Goal: Transaction & Acquisition: Obtain resource

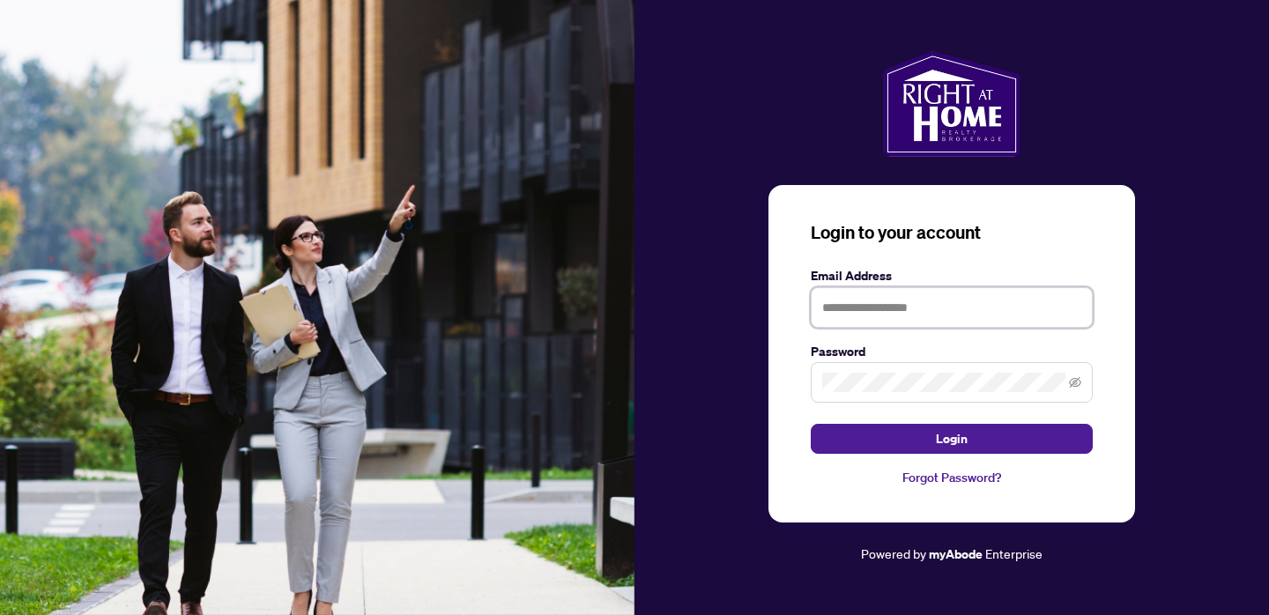
click at [866, 317] on input "text" at bounding box center [952, 307] width 282 height 41
type input "**********"
click at [811, 424] on button "Login" at bounding box center [952, 439] width 282 height 30
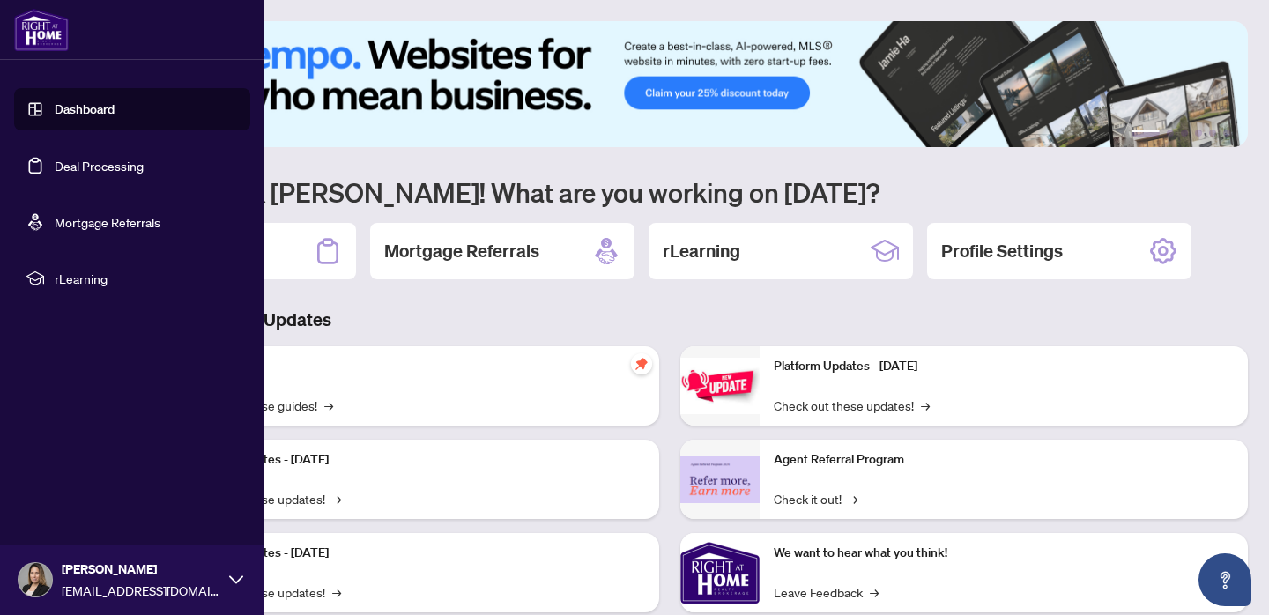
click at [87, 164] on link "Deal Processing" at bounding box center [99, 166] width 89 height 16
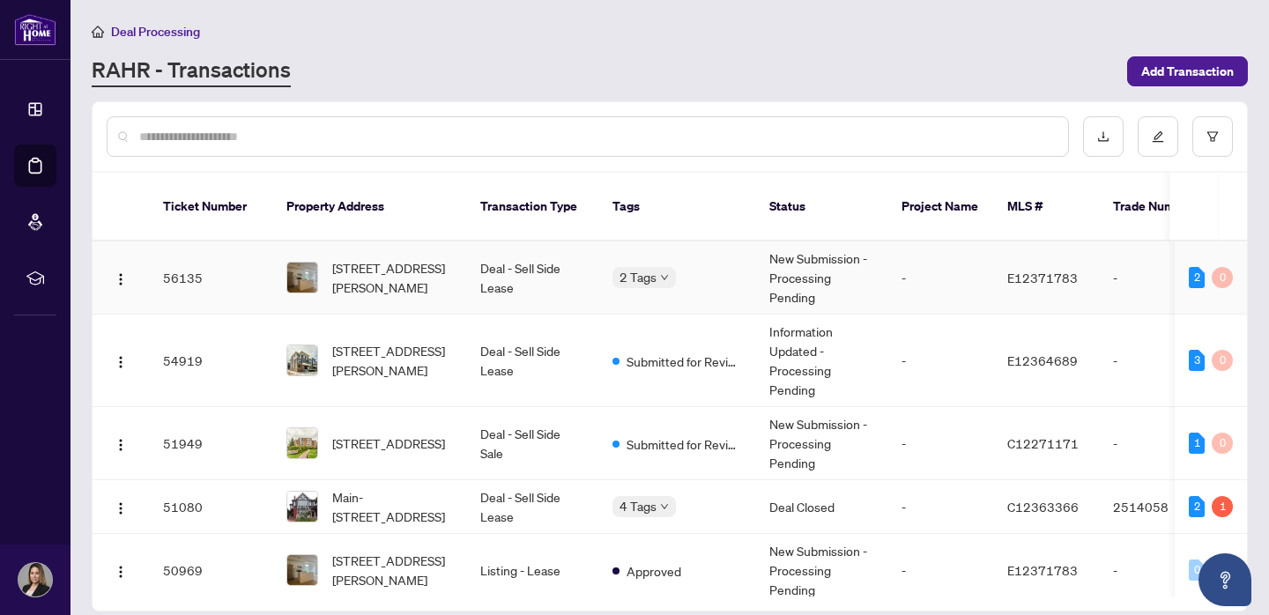
click at [710, 280] on td "2 Tags" at bounding box center [676, 277] width 157 height 73
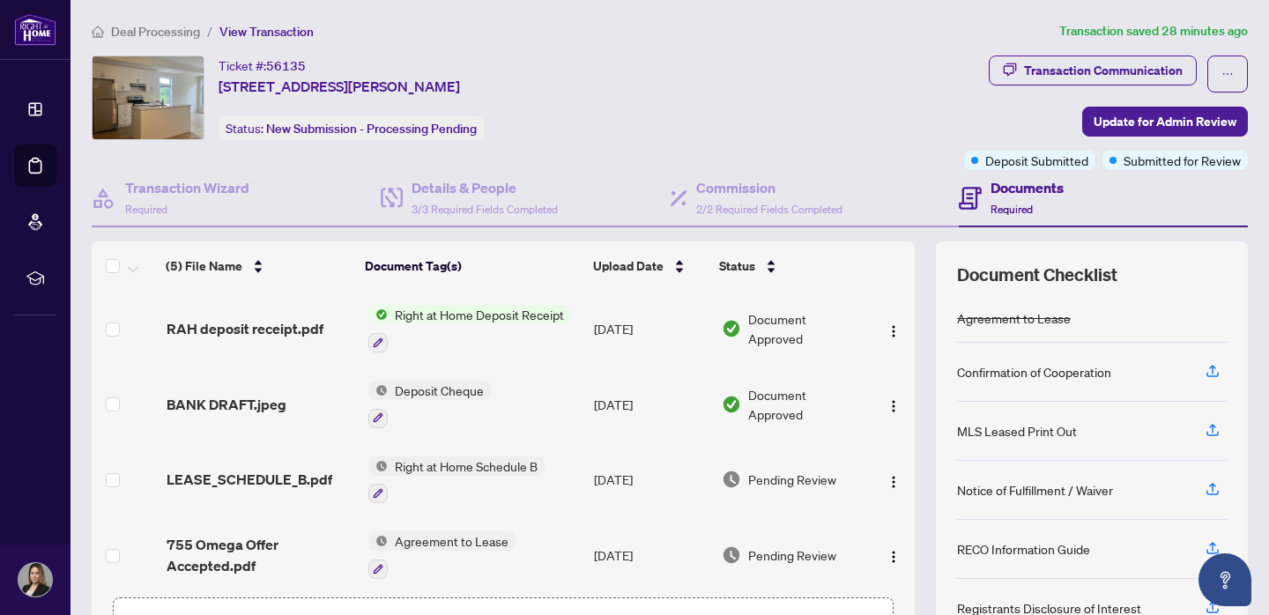
click at [478, 325] on div "Right at Home Deposit Receipt" at bounding box center [469, 329] width 203 height 48
click at [476, 338] on div at bounding box center [469, 341] width 203 height 21
click at [278, 323] on span "RAH deposit receipt.pdf" at bounding box center [245, 328] width 157 height 21
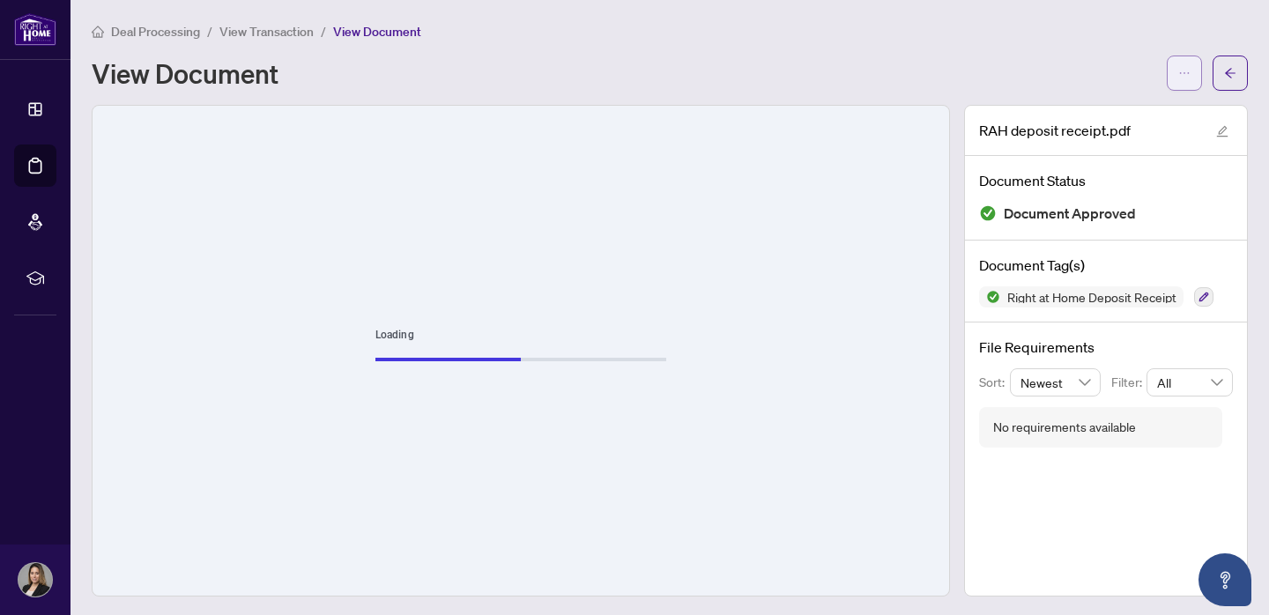
click at [1184, 73] on icon "ellipsis" at bounding box center [1185, 73] width 10 height 2
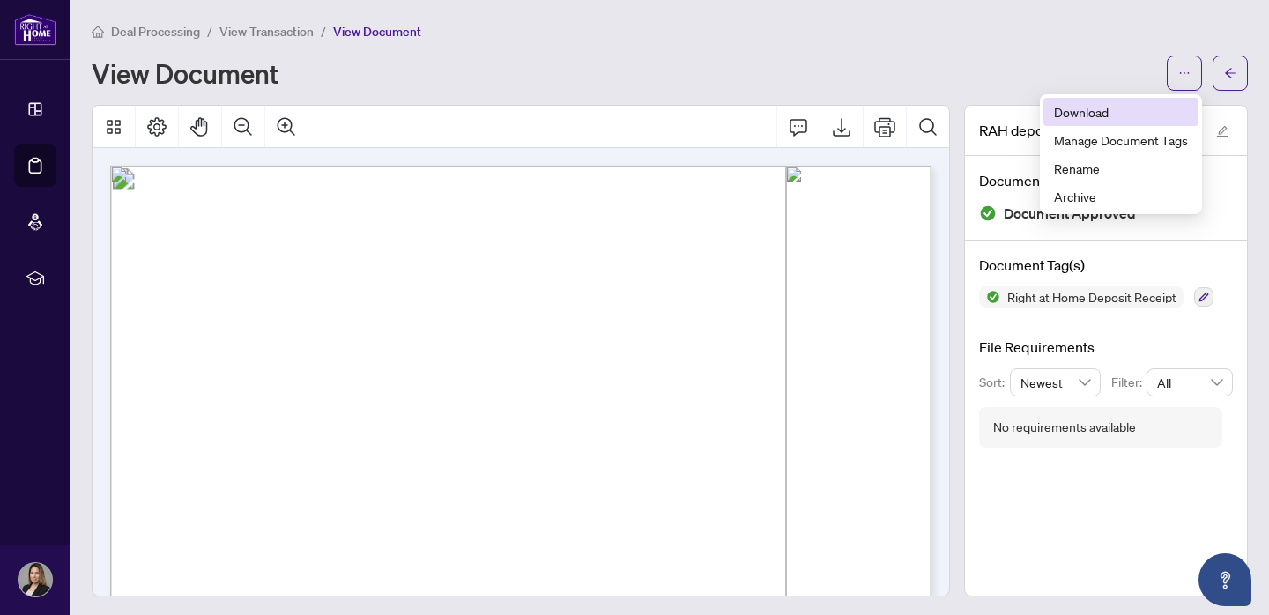
click at [1070, 108] on span "Download" at bounding box center [1121, 111] width 134 height 19
